Goal: Check status: Check status

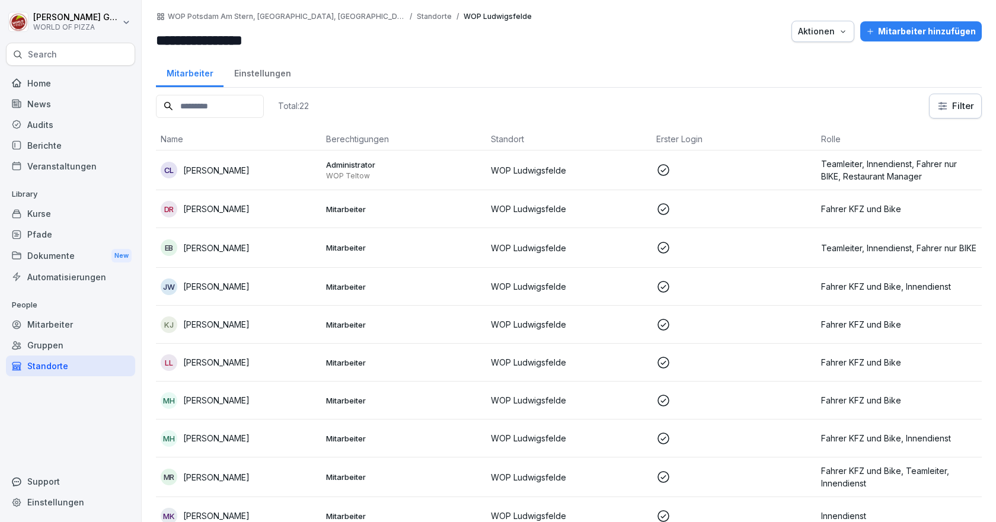
click at [41, 145] on div "Berichte" at bounding box center [70, 145] width 129 height 21
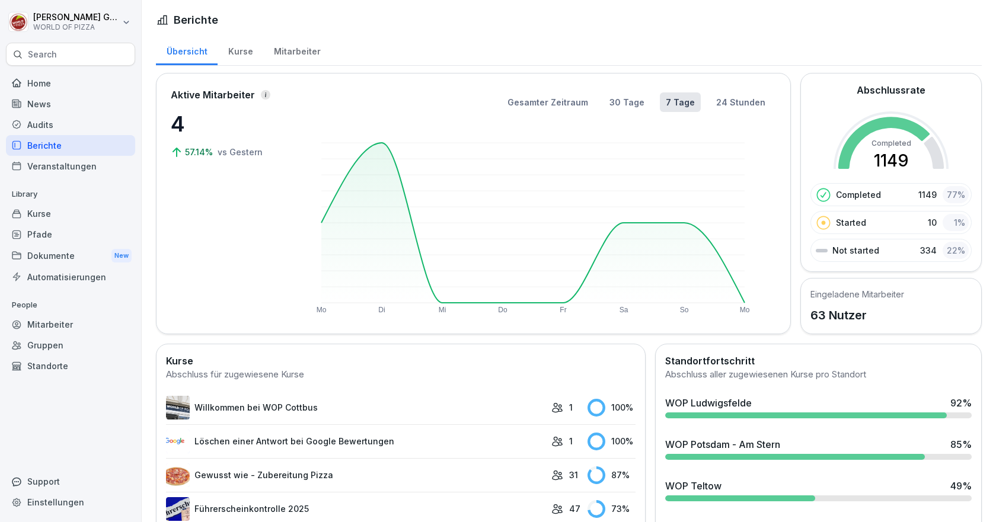
click at [719, 407] on div "WOP Ludwigsfelde" at bounding box center [708, 403] width 87 height 14
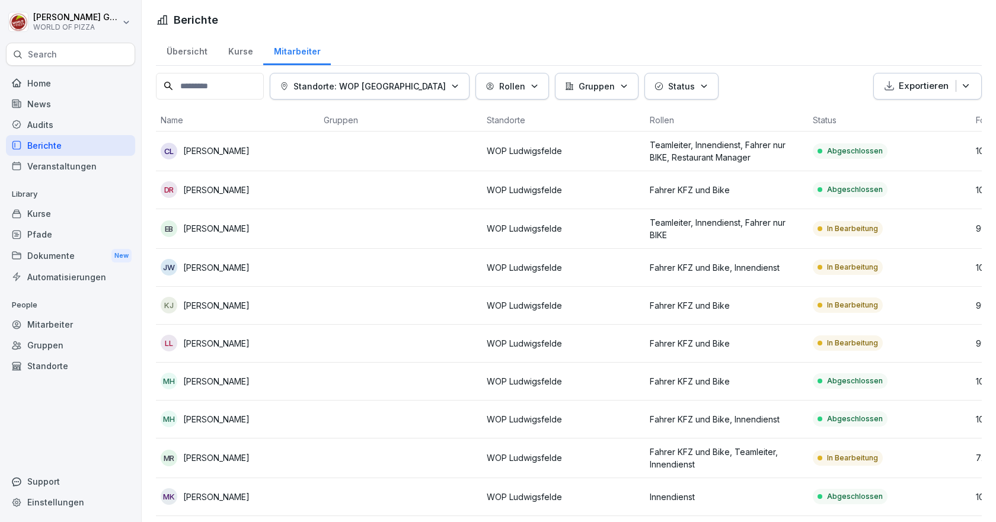
click at [668, 84] on p "Status" at bounding box center [681, 86] width 27 height 12
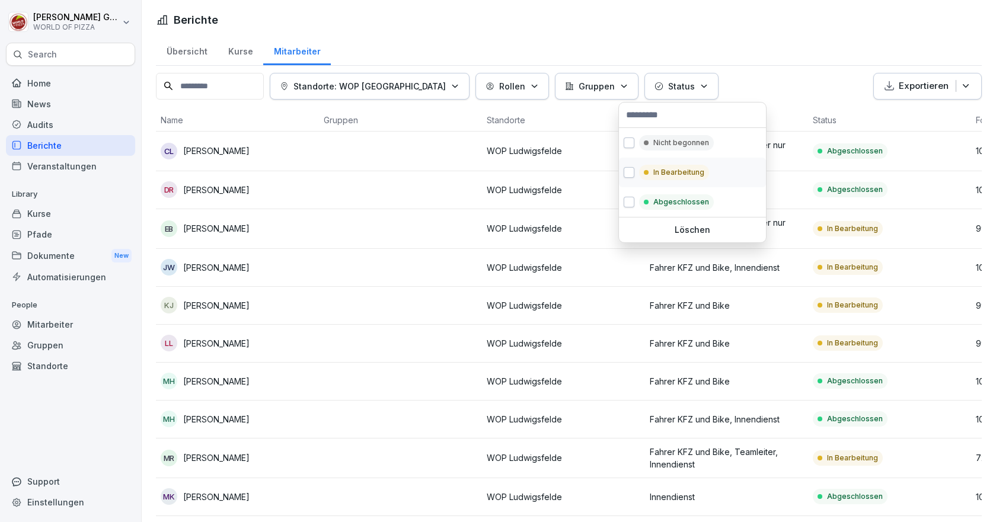
click at [660, 172] on p "In Bearbeitung" at bounding box center [678, 172] width 51 height 11
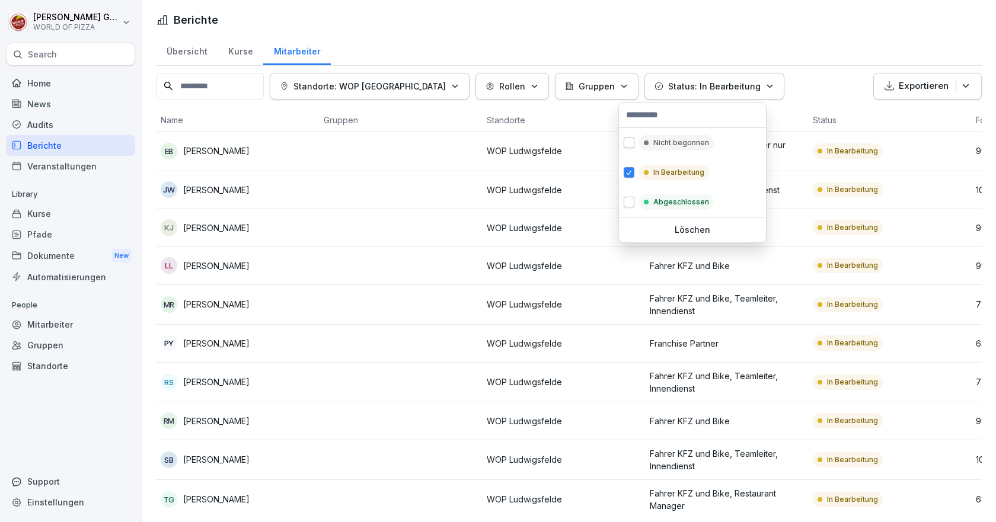
click at [222, 425] on html "[PERSON_NAME] WORLD OF PIZZA Search Home News Audits Berichte Veranstaltungen L…" at bounding box center [498, 261] width 996 height 522
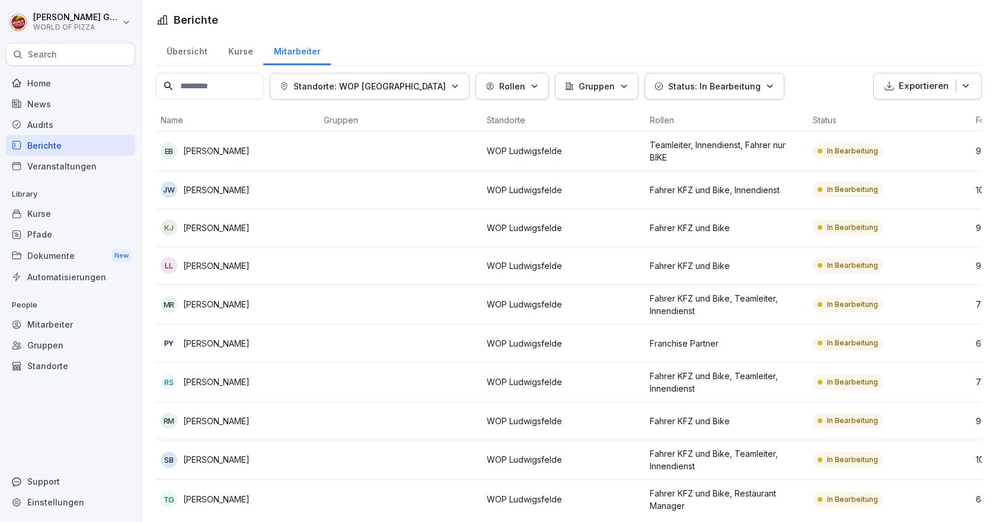
click at [225, 422] on p "[PERSON_NAME]" at bounding box center [216, 421] width 66 height 12
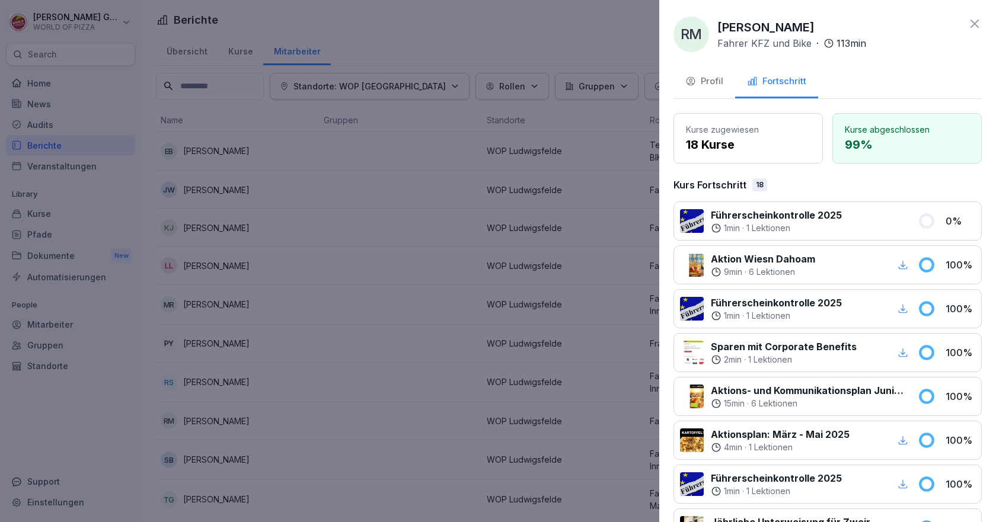
click at [225, 422] on div at bounding box center [498, 261] width 996 height 522
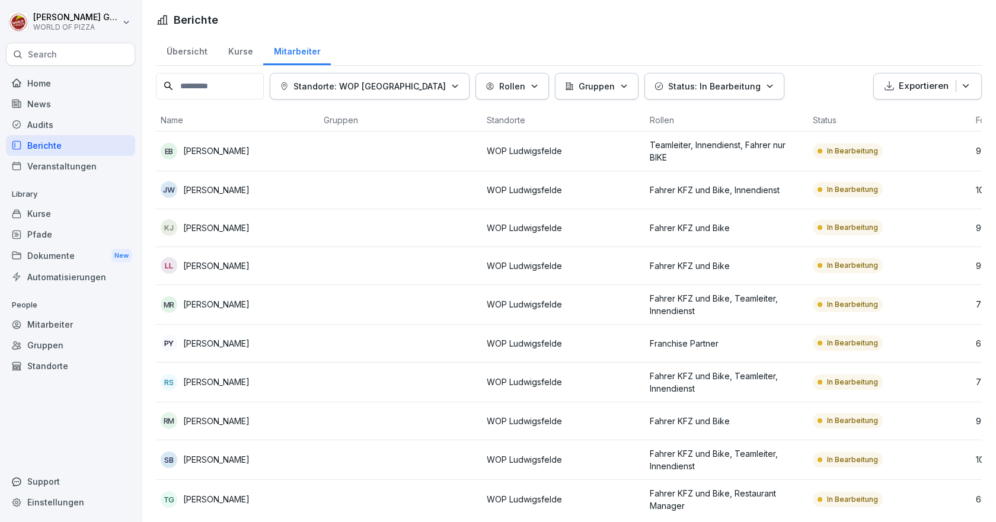
scroll to position [24, 0]
